Goal: Task Accomplishment & Management: Complete application form

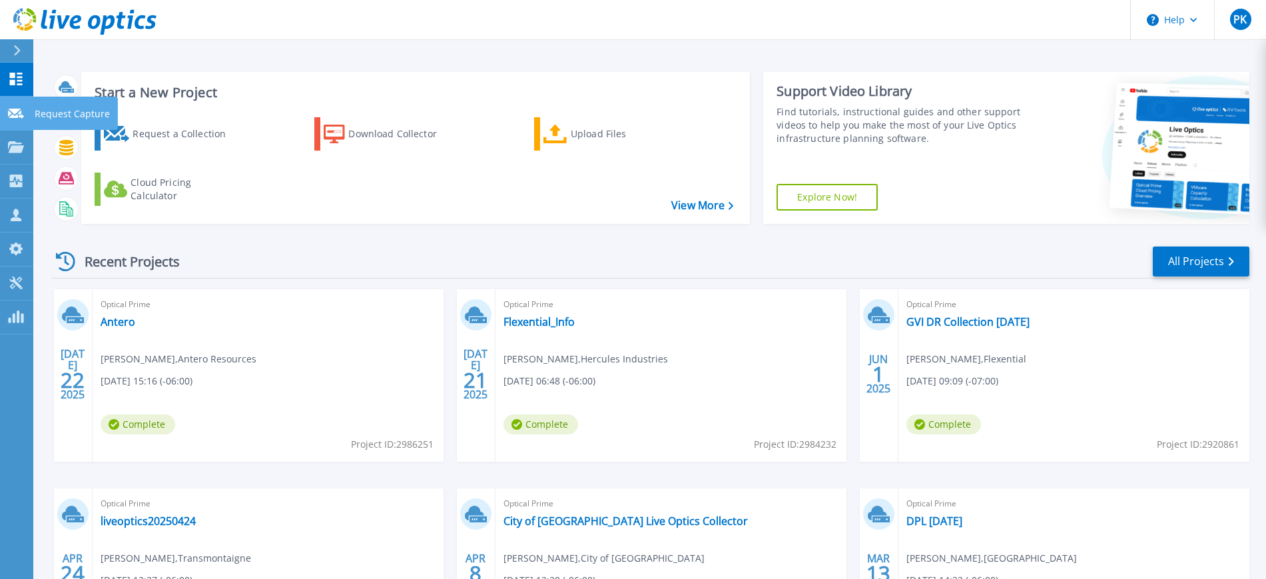
click at [15, 110] on icon at bounding box center [16, 114] width 16 height 10
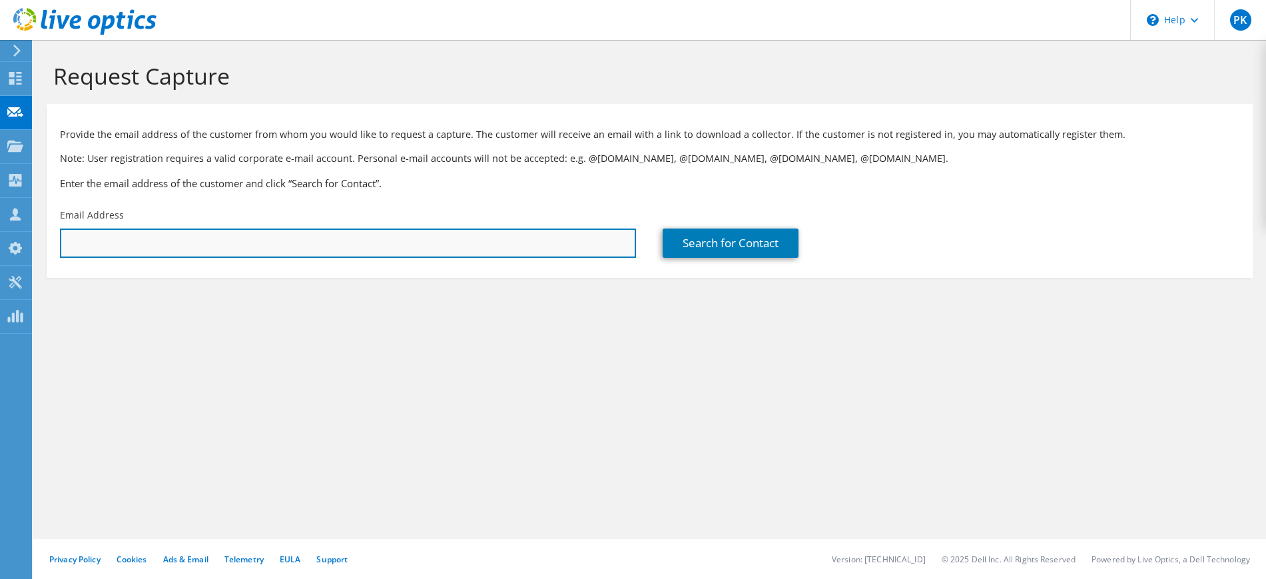
click at [500, 244] on input "text" at bounding box center [348, 242] width 576 height 29
drag, startPoint x: 125, startPoint y: 246, endPoint x: 0, endPoint y: 244, distance: 125.2
click at [0, 244] on div "PK Partner Team Member Patrick Kastanek patrick.kastanek@flexential.com Flexent…" at bounding box center [633, 289] width 1266 height 579
click at [154, 239] on input "jason." at bounding box center [348, 242] width 576 height 29
drag, startPoint x: 129, startPoint y: 242, endPoint x: 12, endPoint y: 236, distance: 117.4
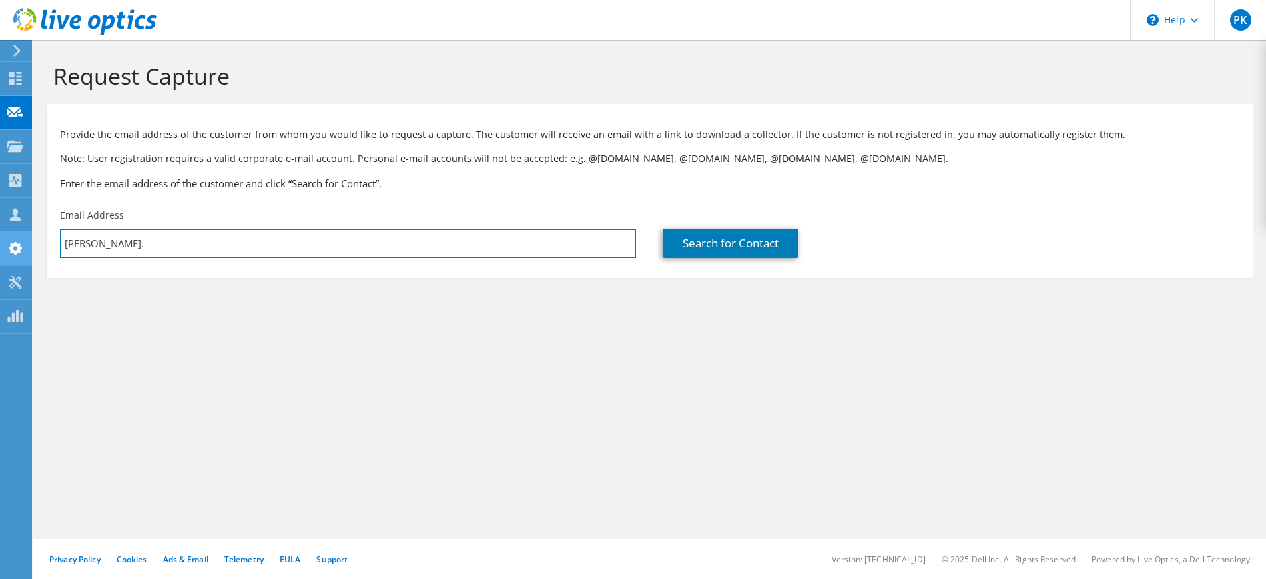
click at [12, 236] on div "PK Partner Team Member Patrick Kastanek patrick.kastanek@flexential.com Flexent…" at bounding box center [633, 289] width 1266 height 579
click at [115, 237] on input "jason." at bounding box center [348, 242] width 576 height 29
type input "j"
paste input "jason.beatty@nelnet.net"
type input "jason.beatty@nelnet.net"
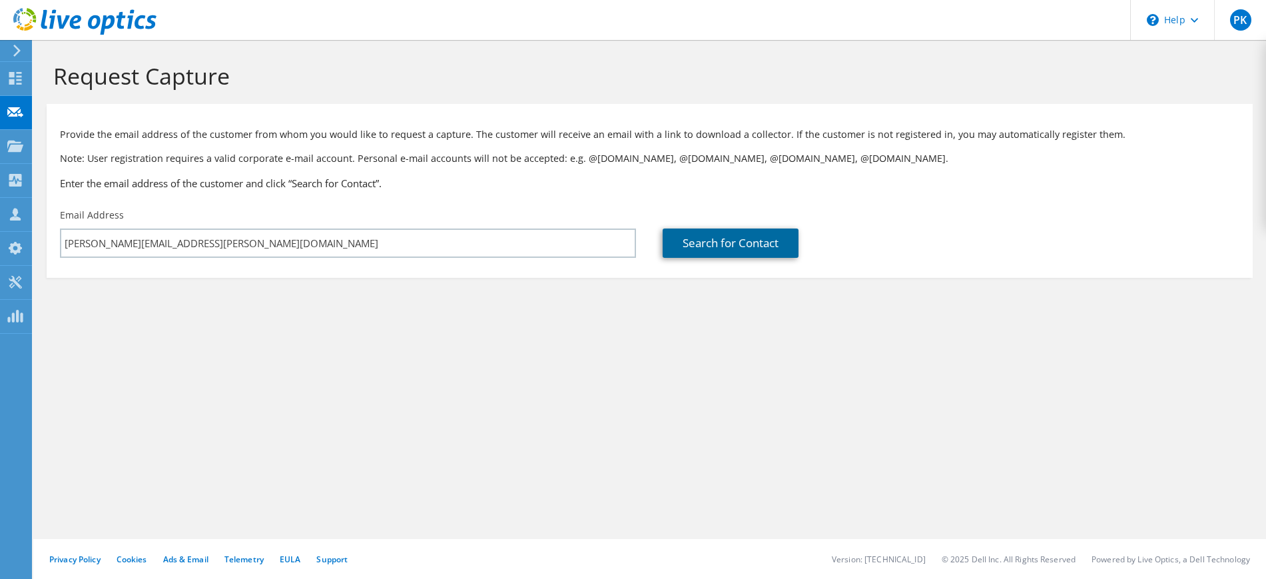
click at [740, 234] on link "Search for Contact" at bounding box center [730, 242] width 136 height 29
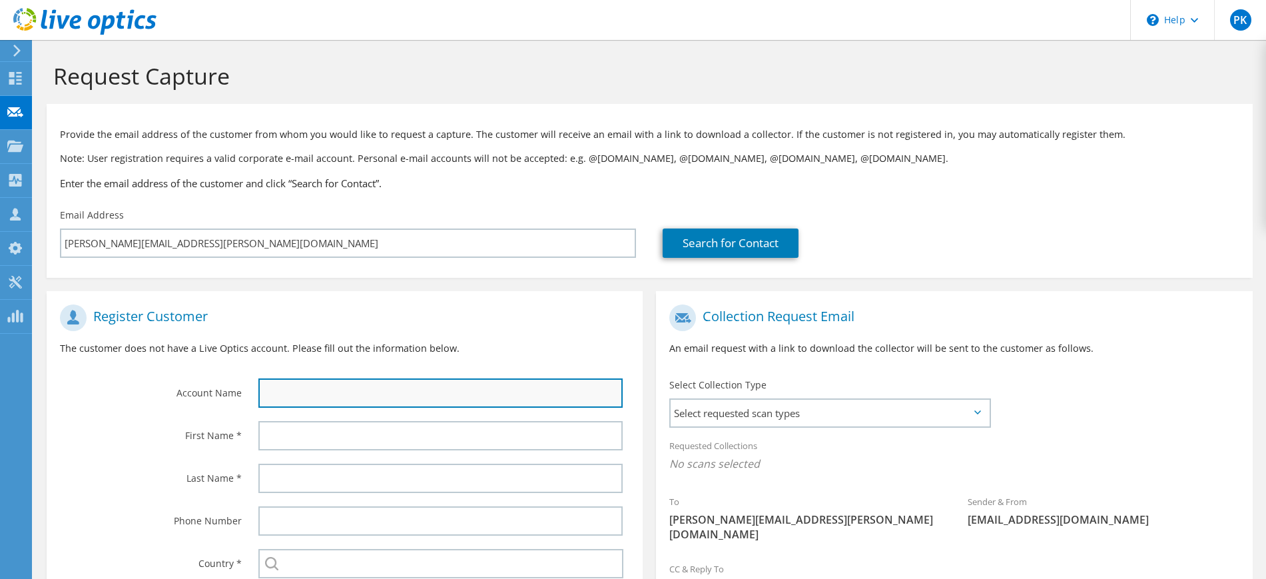
click at [527, 400] on input "text" at bounding box center [440, 392] width 364 height 29
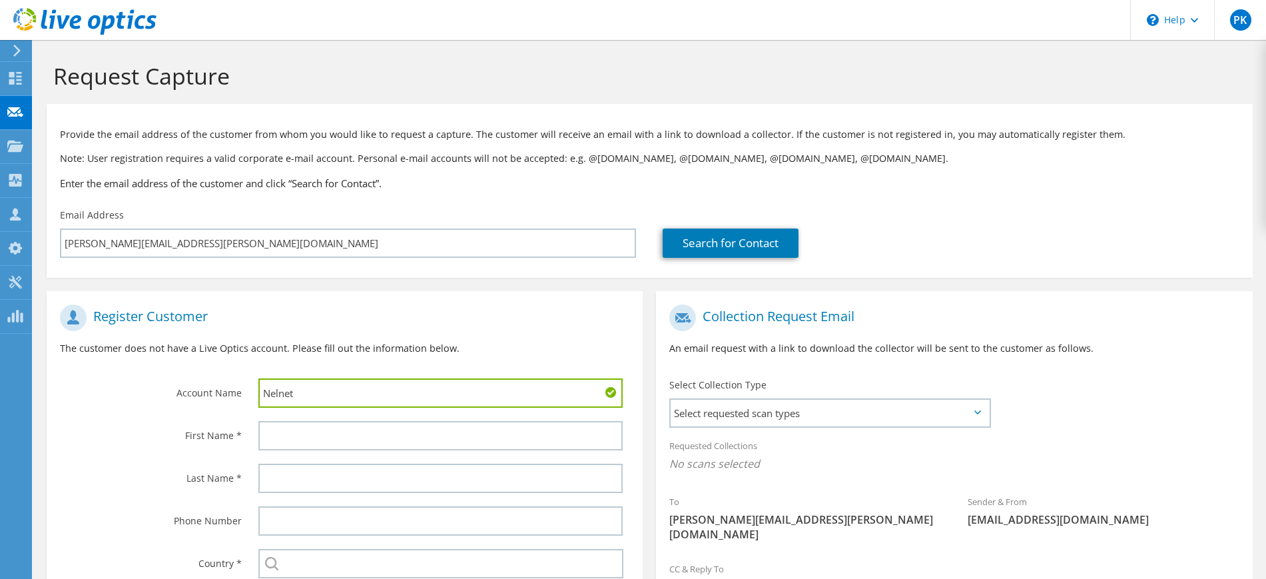
type input "Nelnet"
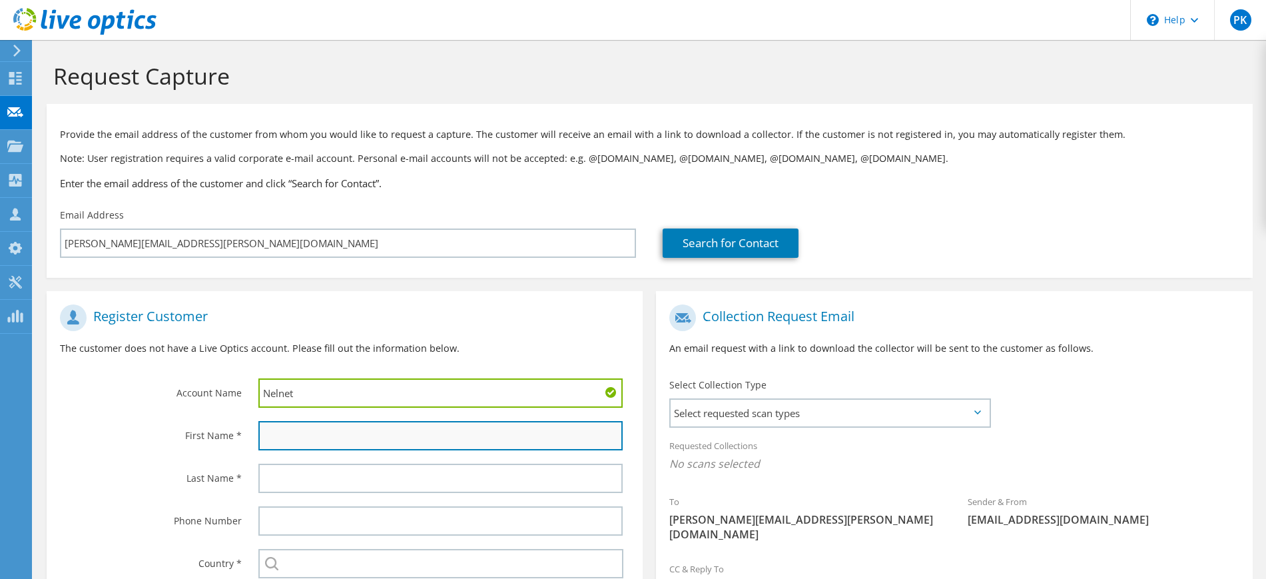
click at [383, 439] on input "text" at bounding box center [440, 435] width 364 height 29
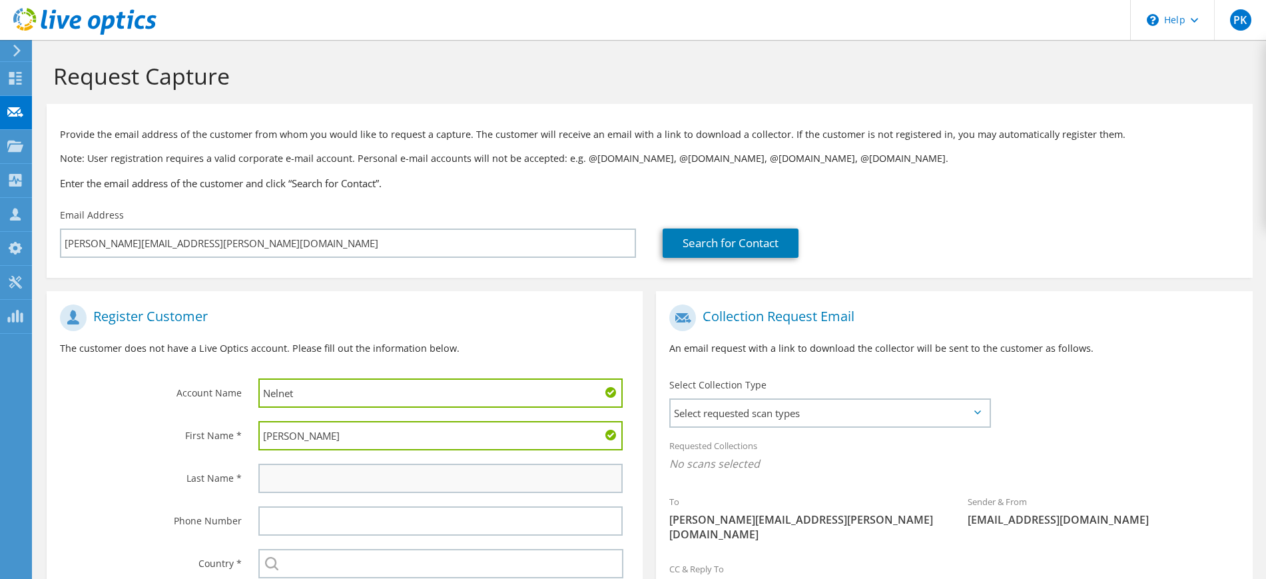
type input "Jason"
click at [374, 487] on input "text" at bounding box center [440, 477] width 364 height 29
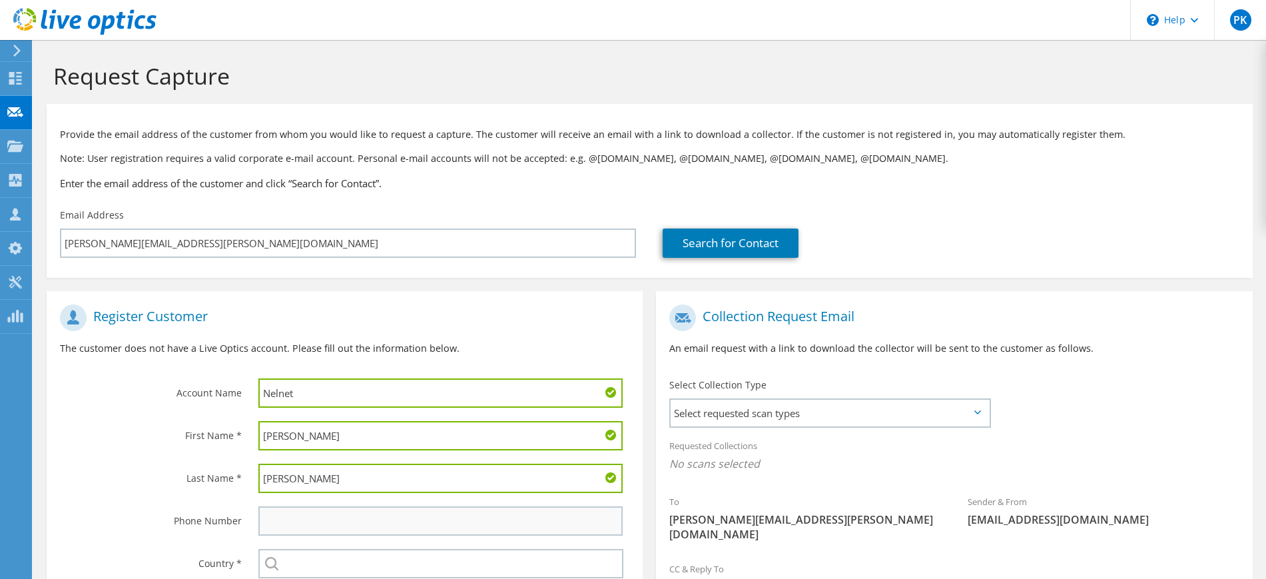
type input "Beatty"
click at [369, 517] on input "text" at bounding box center [440, 520] width 364 height 29
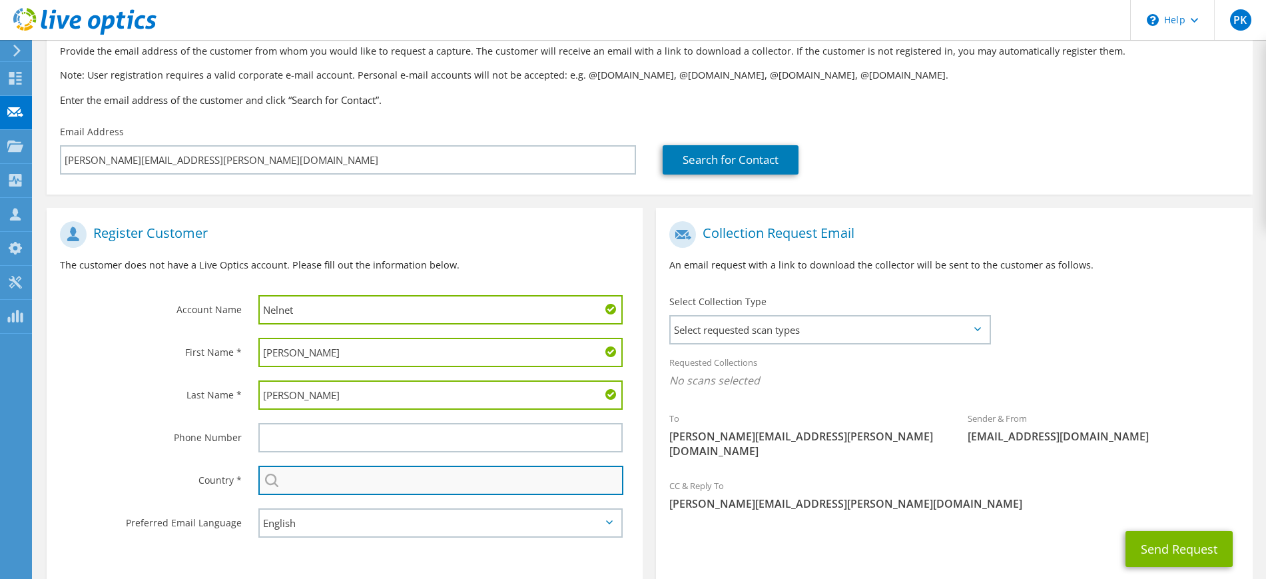
click at [343, 480] on input "text" at bounding box center [440, 479] width 365 height 29
type input "United States"
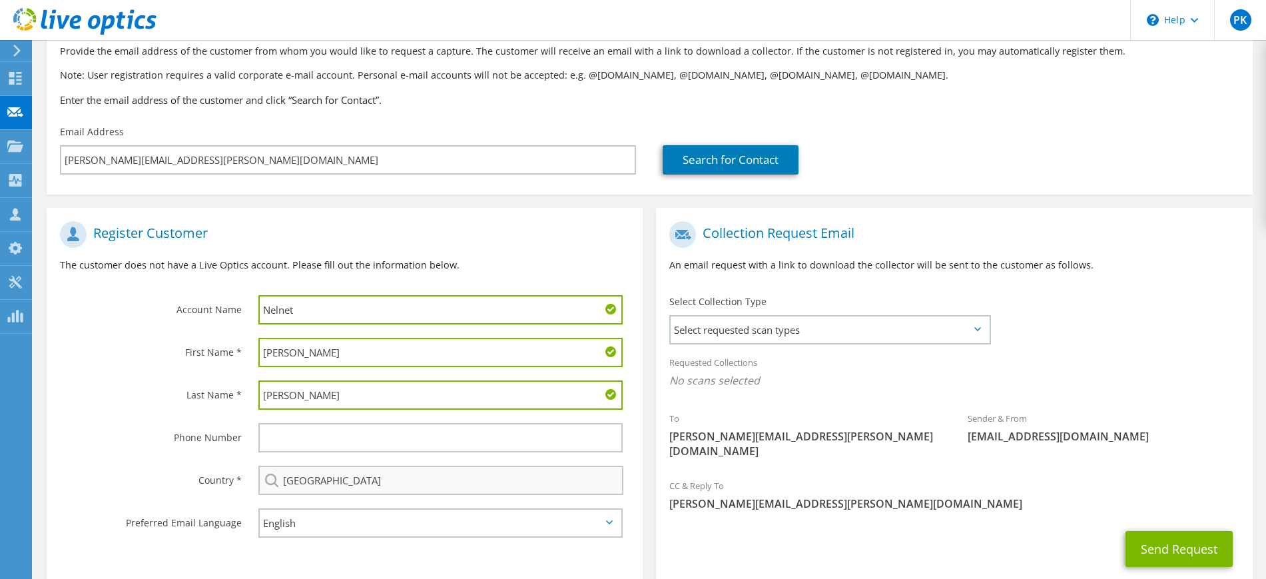
type input "5055533953"
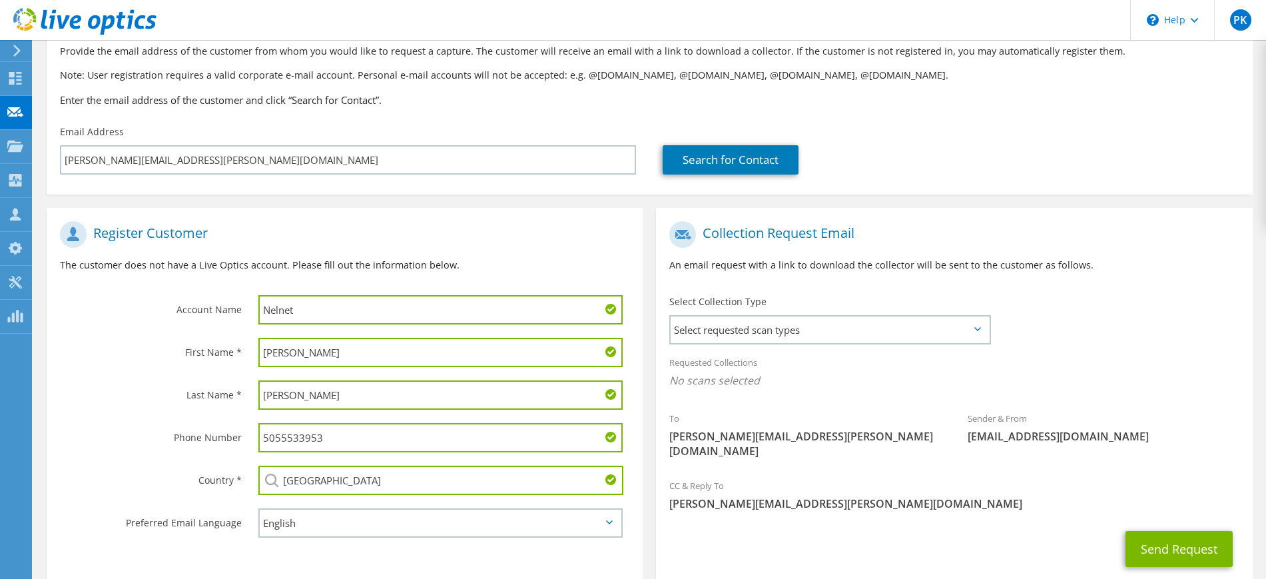
drag, startPoint x: 356, startPoint y: 433, endPoint x: 218, endPoint y: 443, distance: 138.9
click at [220, 442] on div "Phone Number 5055533953" at bounding box center [345, 437] width 596 height 43
click at [559, 244] on h1 "Register Customer" at bounding box center [341, 234] width 563 height 27
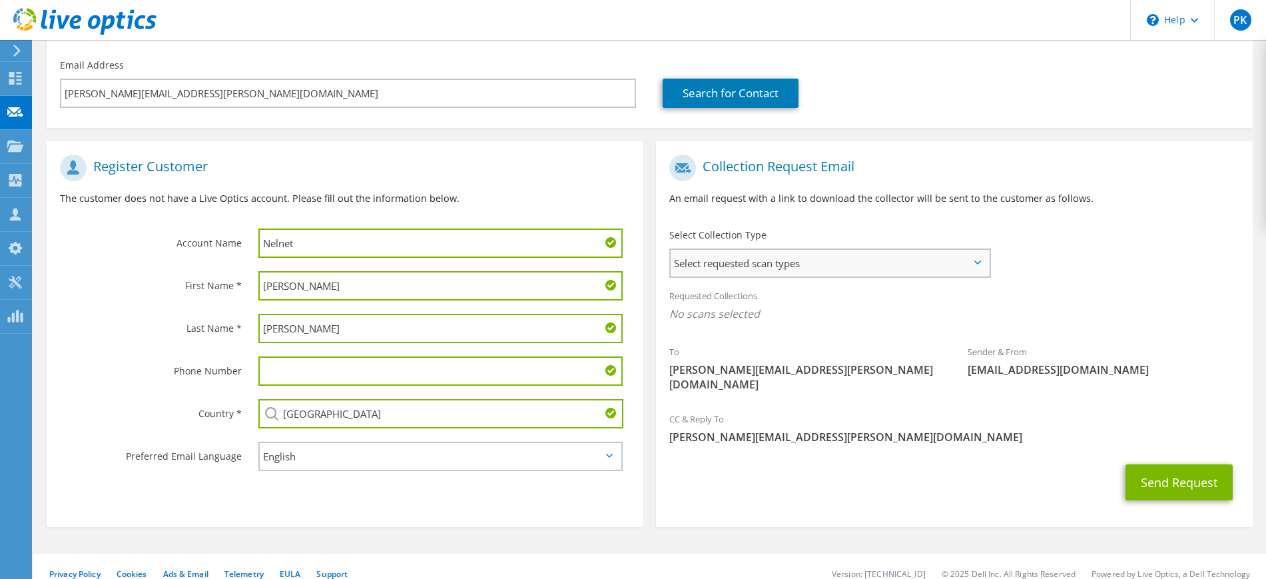
click at [813, 255] on span "Select requested scan types" at bounding box center [829, 263] width 318 height 27
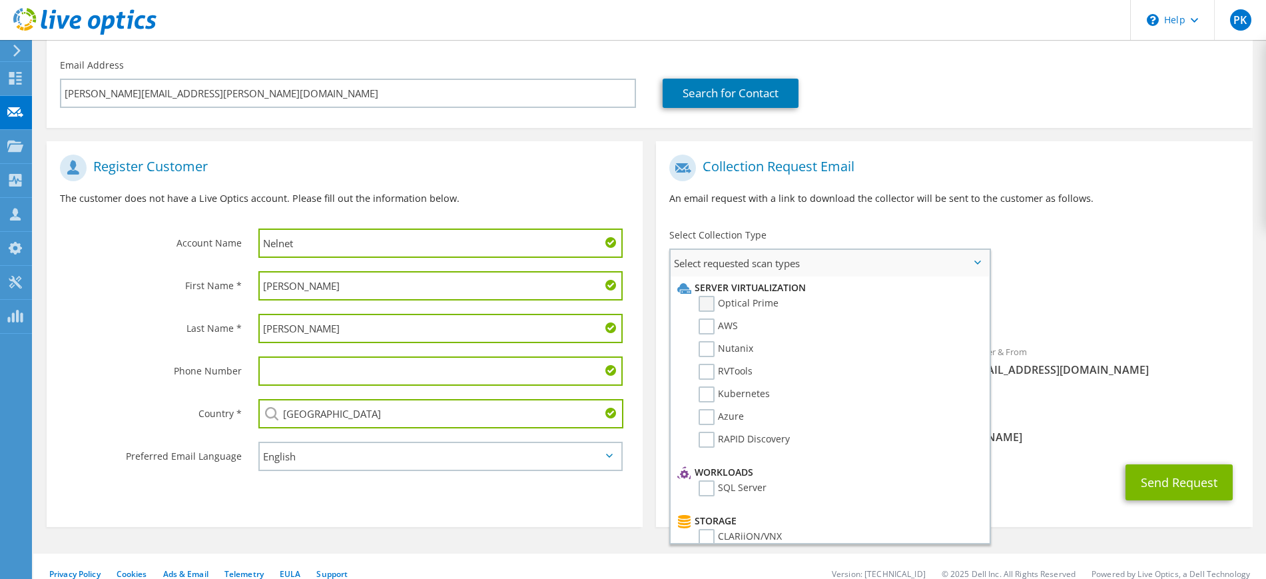
click at [712, 300] on label "Optical Prime" at bounding box center [738, 304] width 80 height 16
click at [0, 0] on input "Optical Prime" at bounding box center [0, 0] width 0 height 0
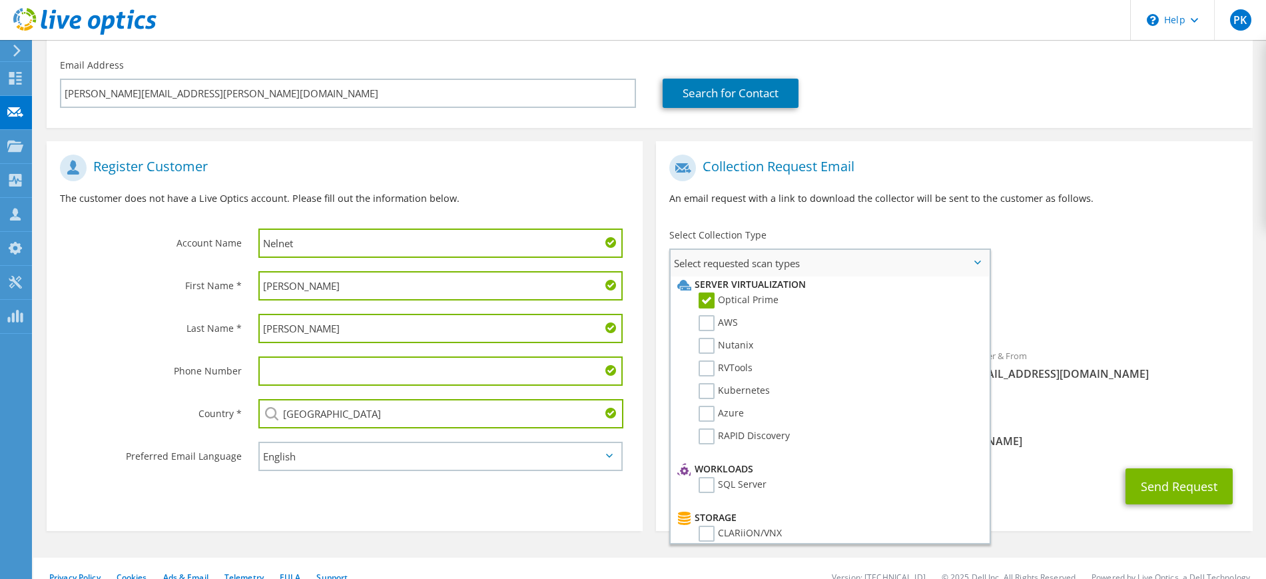
scroll to position [0, 0]
click at [713, 371] on label "RVTools" at bounding box center [725, 372] width 54 height 16
click at [0, 0] on input "RVTools" at bounding box center [0, 0] width 0 height 0
click at [1169, 336] on div "Requested Collections No scans selected Optical Prime RVTools" at bounding box center [954, 312] width 596 height 60
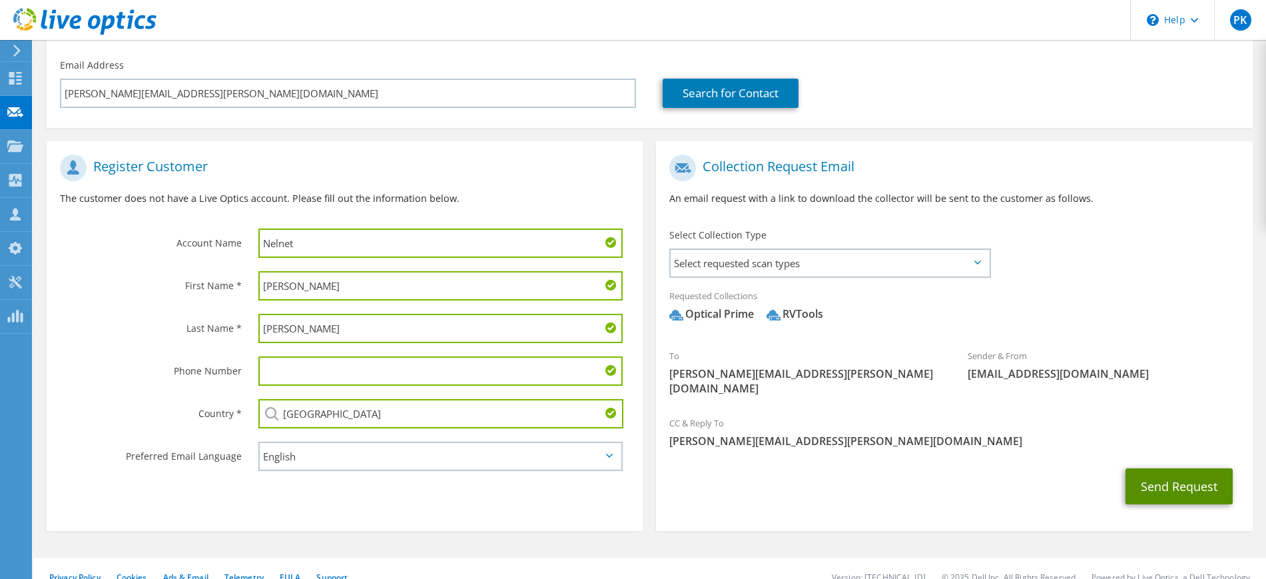
click at [1186, 481] on button "Send Request" at bounding box center [1178, 486] width 107 height 36
